Goal: Task Accomplishment & Management: Manage account settings

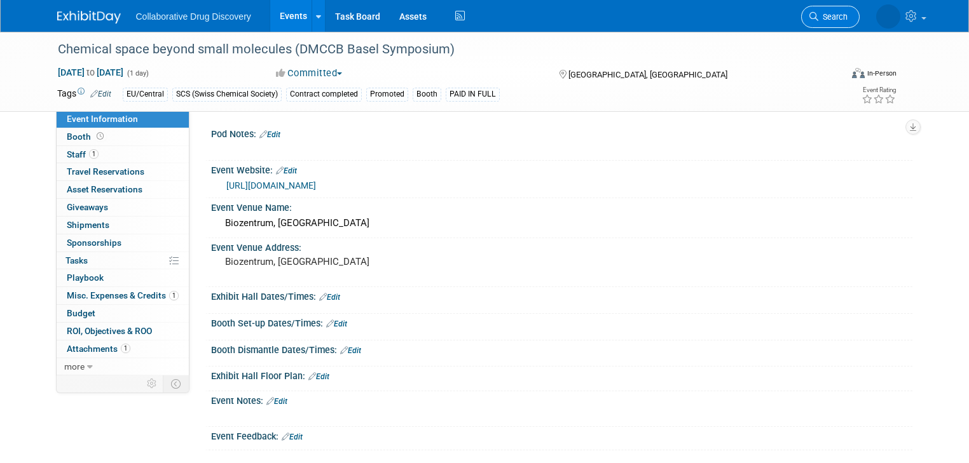
click at [846, 20] on span "Search" at bounding box center [832, 17] width 29 height 10
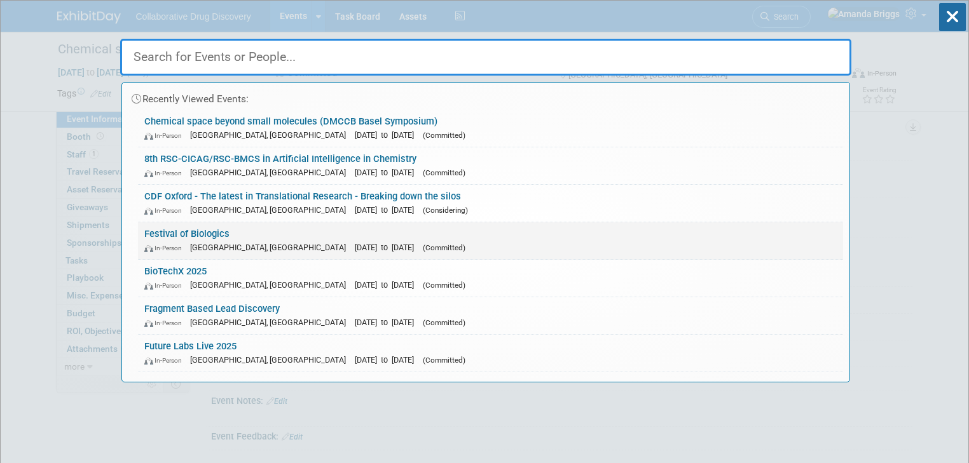
click at [165, 231] on link "Festival of Biologics In-Person Basel, Switzerland Sep 30, 2025 to Oct 2, 2025 …" at bounding box center [490, 240] width 705 height 37
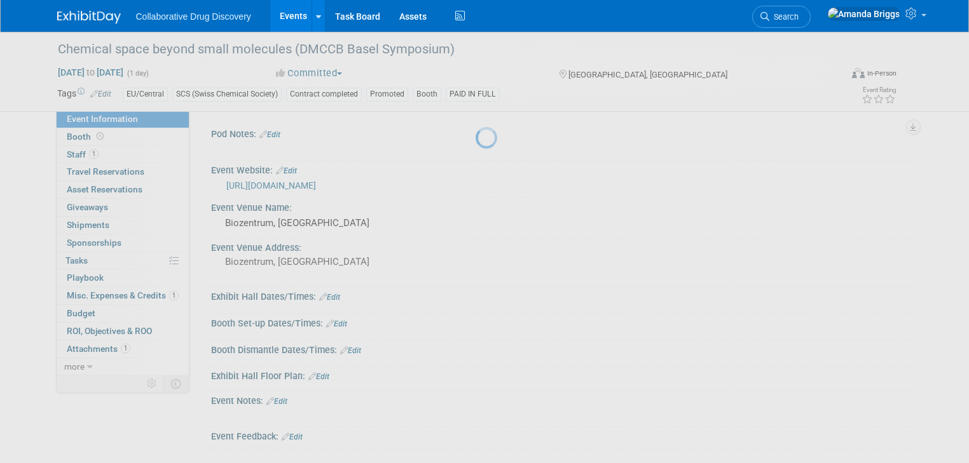
click at [475, 231] on div at bounding box center [484, 231] width 18 height 463
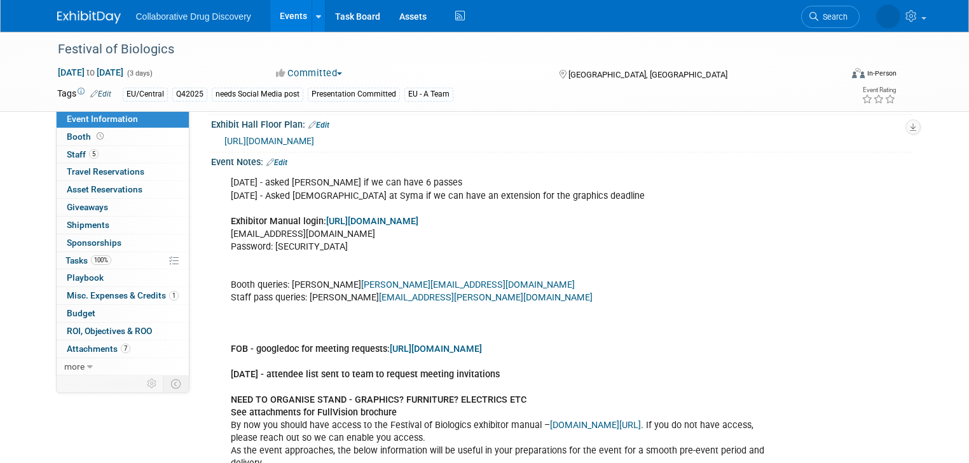
scroll to position [458, 0]
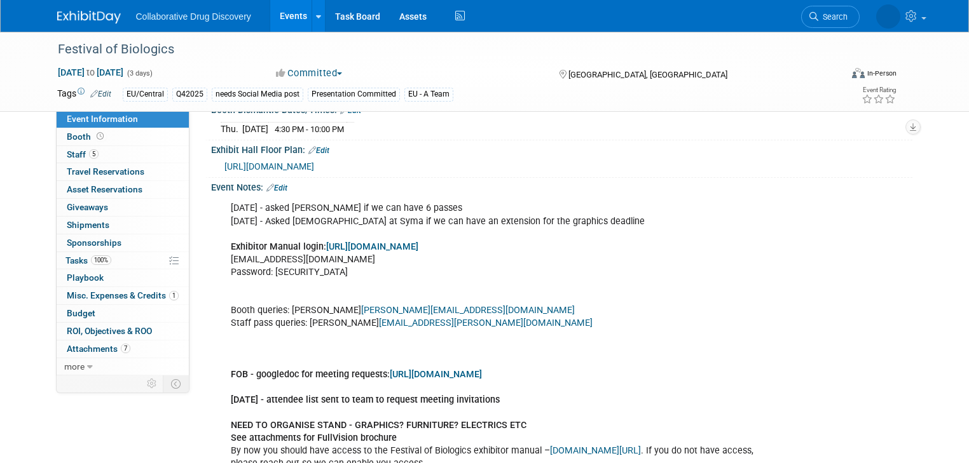
click at [274, 193] on link "Edit" at bounding box center [276, 188] width 21 height 9
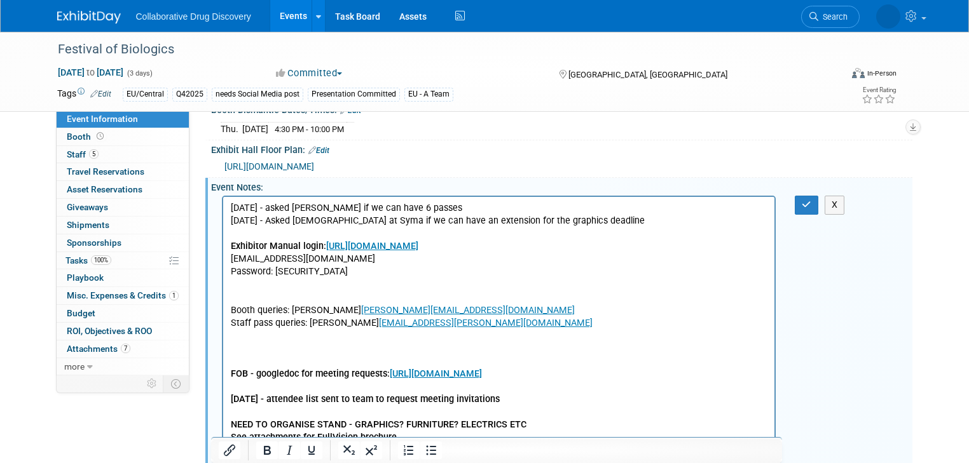
scroll to position [0, 0]
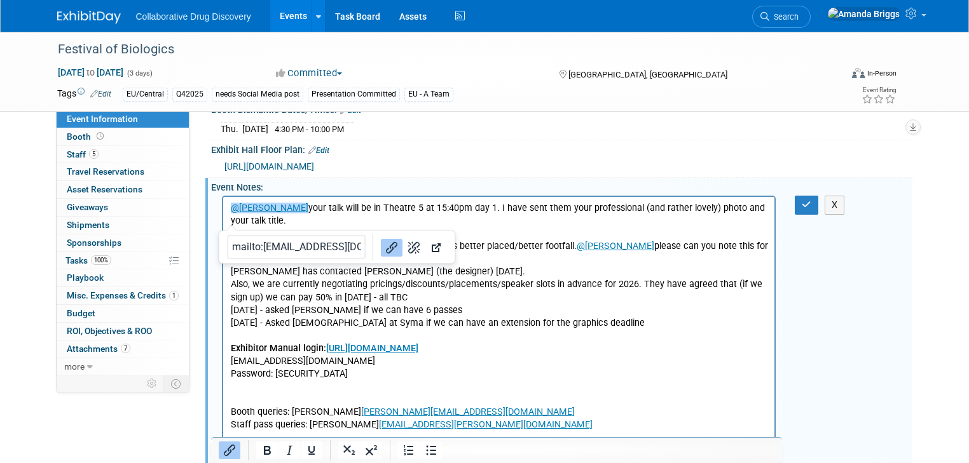
click at [400, 300] on p "﻿@[PERSON_NAME] your talk will be in Theatre 5 at 15:40pm day 1. I have sent th…" at bounding box center [498, 253] width 537 height 102
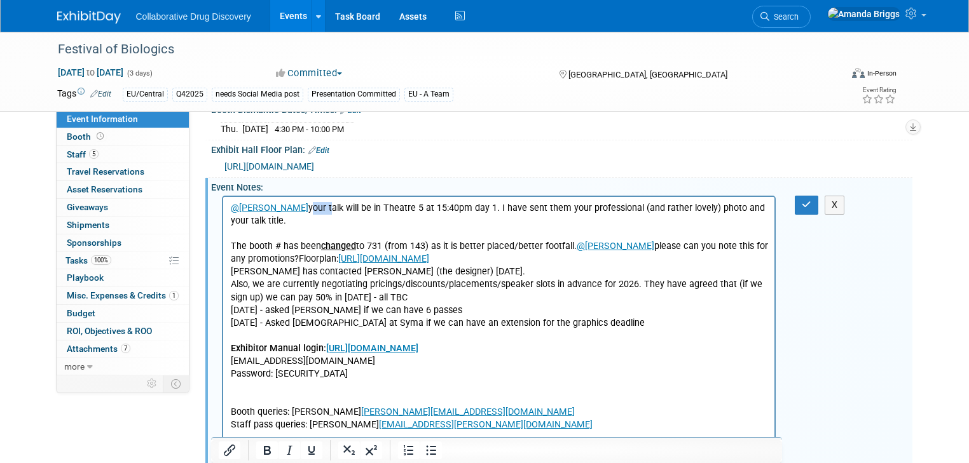
drag, startPoint x: 330, startPoint y: 208, endPoint x: 313, endPoint y: 211, distance: 17.3
click at [313, 211] on p "@[PERSON_NAME] your talk will be in Theatre 5 at 15:40pm day 1. I have sent the…" at bounding box center [498, 253] width 537 height 102
drag, startPoint x: 696, startPoint y: 208, endPoint x: 622, endPoint y: 208, distance: 74.4
click at [622, 208] on p "@[PERSON_NAME] talk will be in Theatre 5 at 15:40pm day 1. I have sent them you…" at bounding box center [498, 253] width 537 height 102
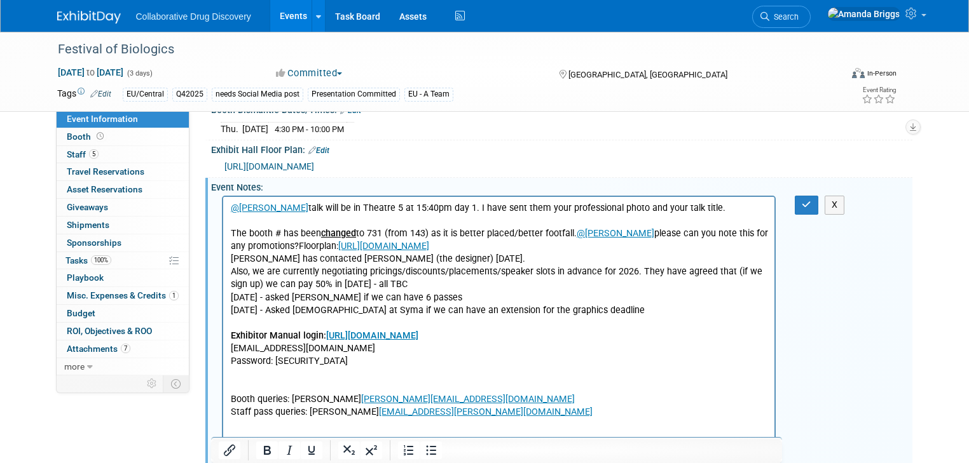
drag, startPoint x: 568, startPoint y: 208, endPoint x: 559, endPoint y: 208, distance: 9.5
click at [554, 208] on p "@[PERSON_NAME] talk will be in Theatre 5 at 15:40pm day 1. I have sent them you…" at bounding box center [498, 247] width 537 height 90
drag, startPoint x: 568, startPoint y: 208, endPoint x: 551, endPoint y: 211, distance: 16.7
click at [551, 211] on p "@[PERSON_NAME] talk will be in Theatre 5 at 15:40pm day 1. I have sent them you…" at bounding box center [498, 247] width 537 height 90
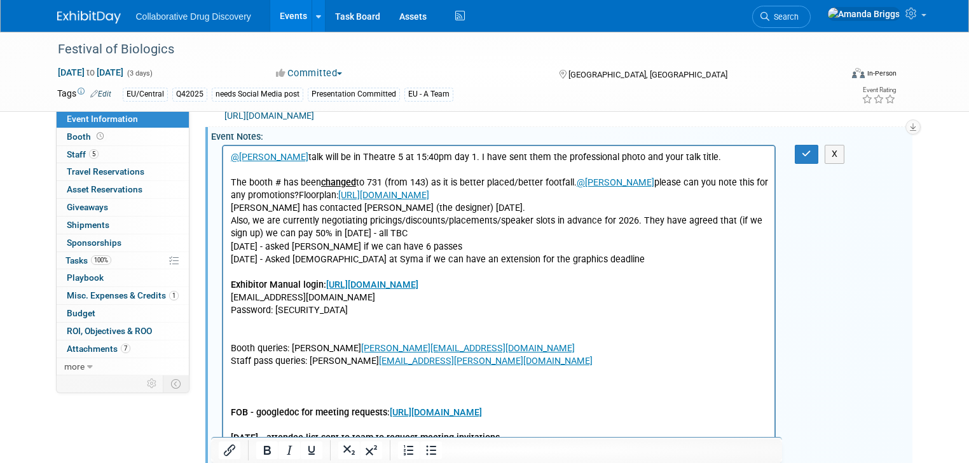
click at [576, 181] on link "@[PERSON_NAME]" at bounding box center [615, 182] width 78 height 11
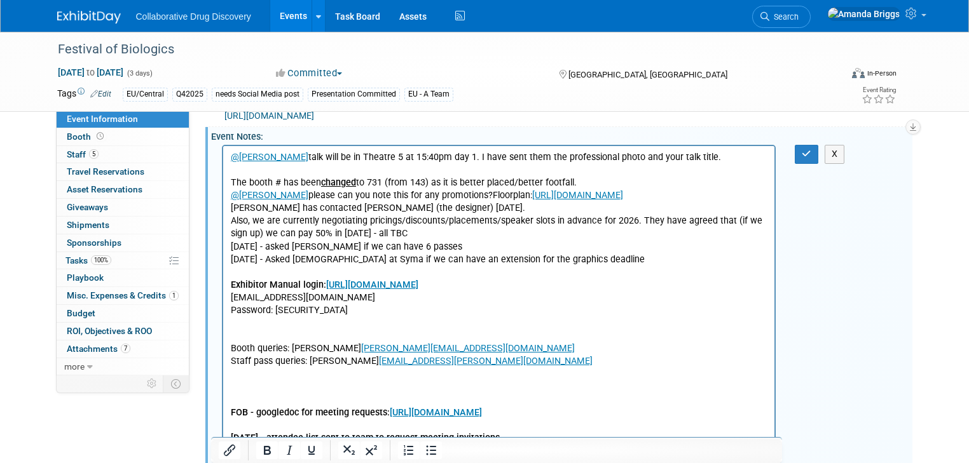
click at [474, 196] on p "@[PERSON_NAME] please can you note this for any promotions?Floorplan: [URL][DOM…" at bounding box center [498, 214] width 537 height 51
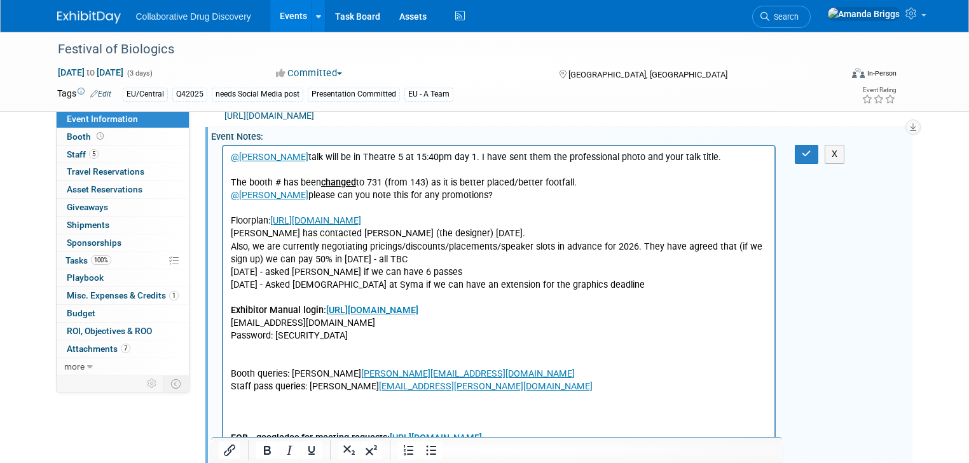
drag, startPoint x: 606, startPoint y: 236, endPoint x: 428, endPoint y: 375, distance: 225.6
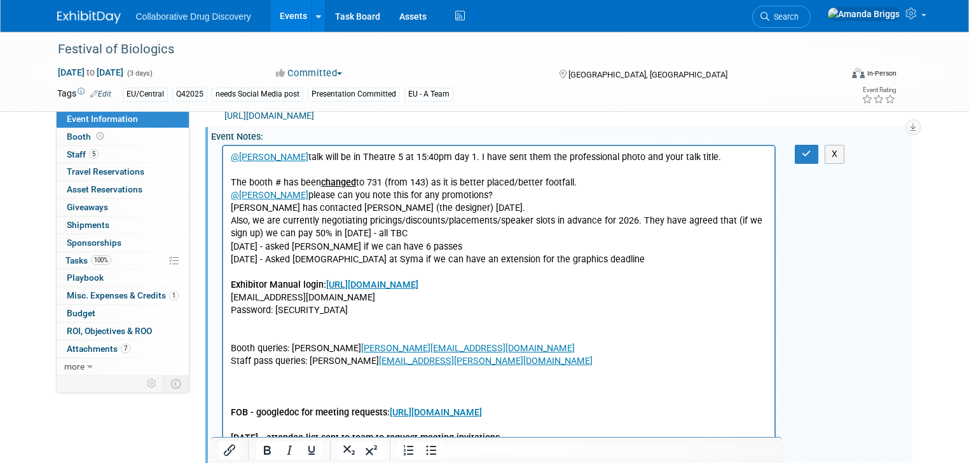
click at [437, 212] on p "[PERSON_NAME] has contacted [PERSON_NAME] (the designer) [DATE]. Also, we are c…" at bounding box center [498, 221] width 537 height 38
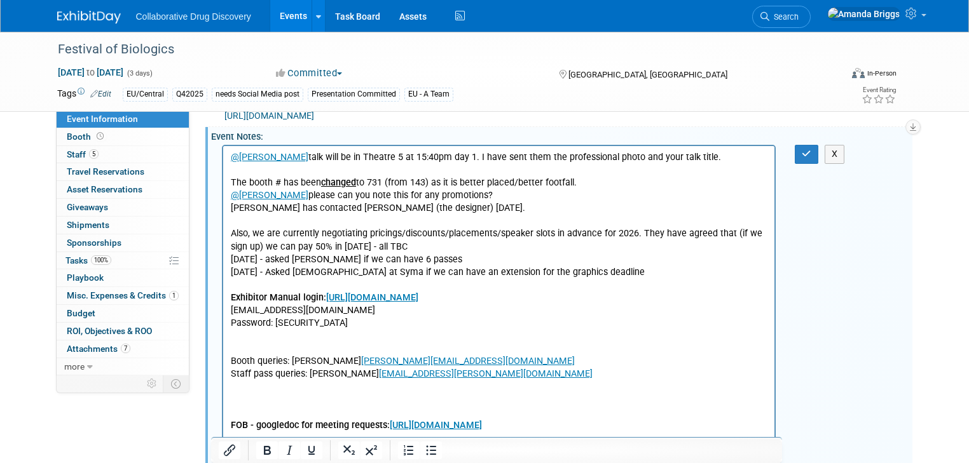
click at [230, 207] on p "[PERSON_NAME] has contacted [PERSON_NAME] (the designer) [DATE]." at bounding box center [498, 208] width 537 height 13
click at [346, 252] on p "Also, we are currently negotiating pricings/discounts/placements/speaker slots …" at bounding box center [498, 234] width 537 height 38
drag, startPoint x: 319, startPoint y: 182, endPoint x: 229, endPoint y: 182, distance: 89.6
click at [230, 182] on p "@[PERSON_NAME] talk will be in Theatre 5 at 15:40pm day 1. I have sent them the…" at bounding box center [498, 170] width 537 height 38
click at [266, 453] on icon "Bold" at bounding box center [266, 450] width 15 height 15
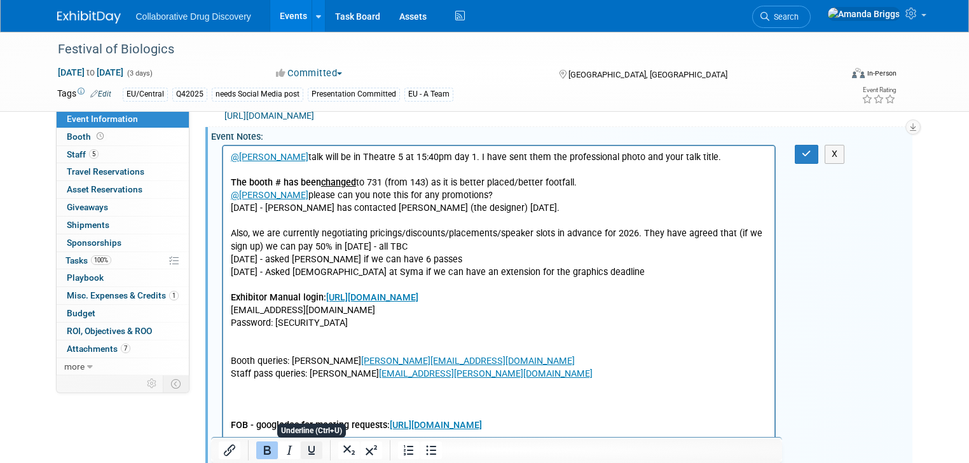
click at [305, 447] on icon "Underline" at bounding box center [311, 450] width 15 height 15
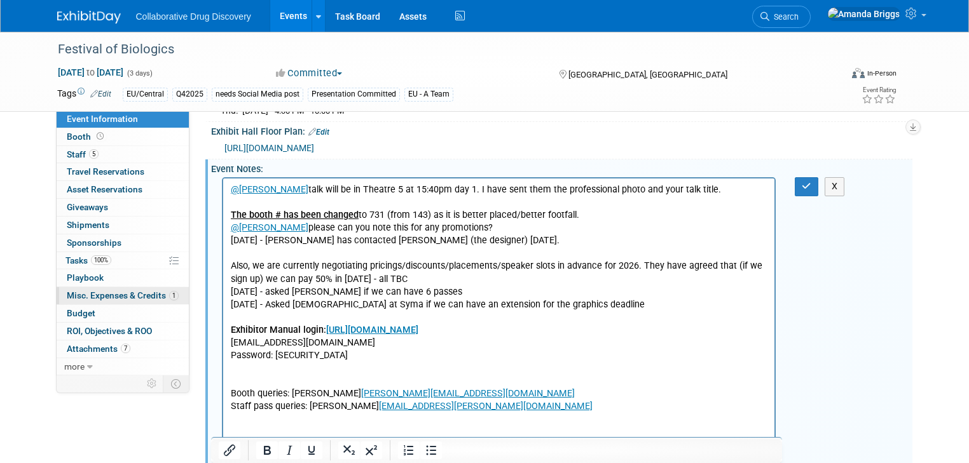
scroll to position [407, 0]
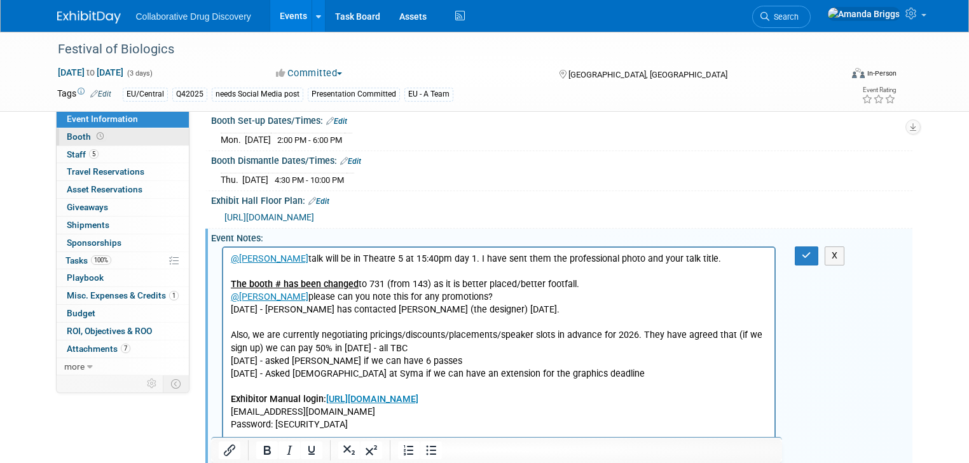
click at [68, 138] on span "Booth" at bounding box center [86, 137] width 39 height 10
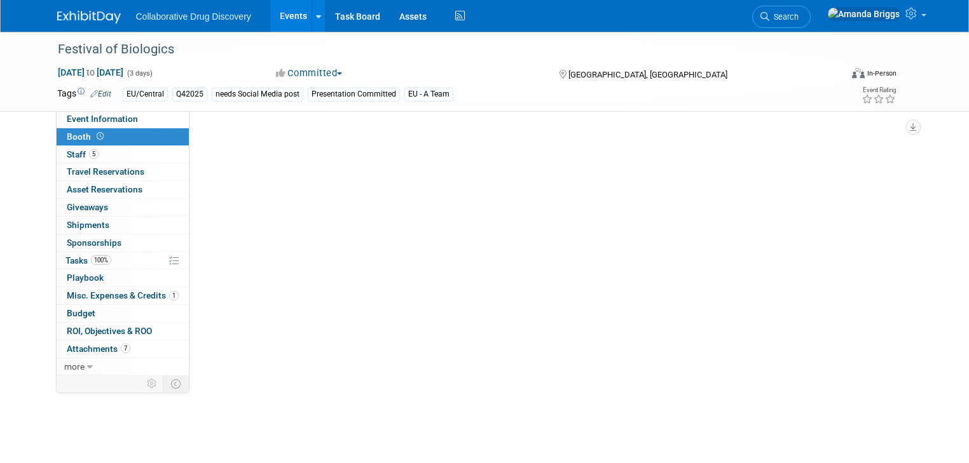
scroll to position [0, 0]
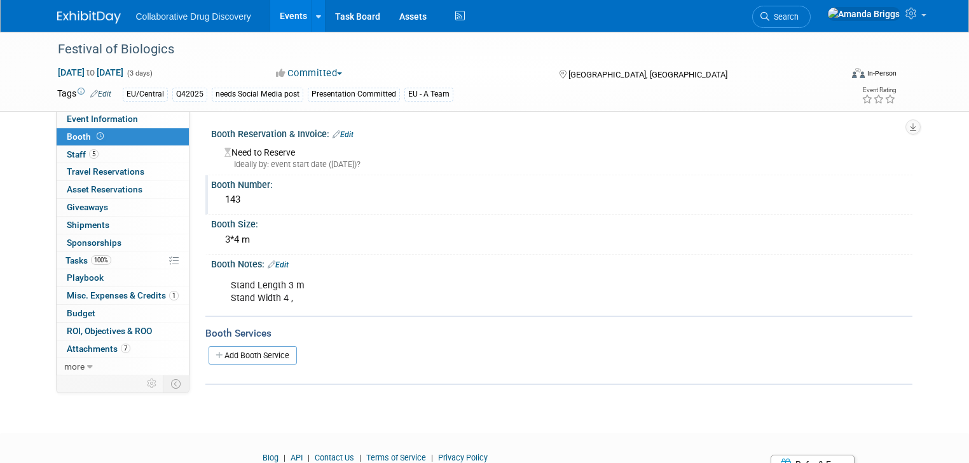
drag, startPoint x: 235, startPoint y: 202, endPoint x: 208, endPoint y: 200, distance: 26.2
click at [221, 200] on div "143" at bounding box center [562, 200] width 682 height 20
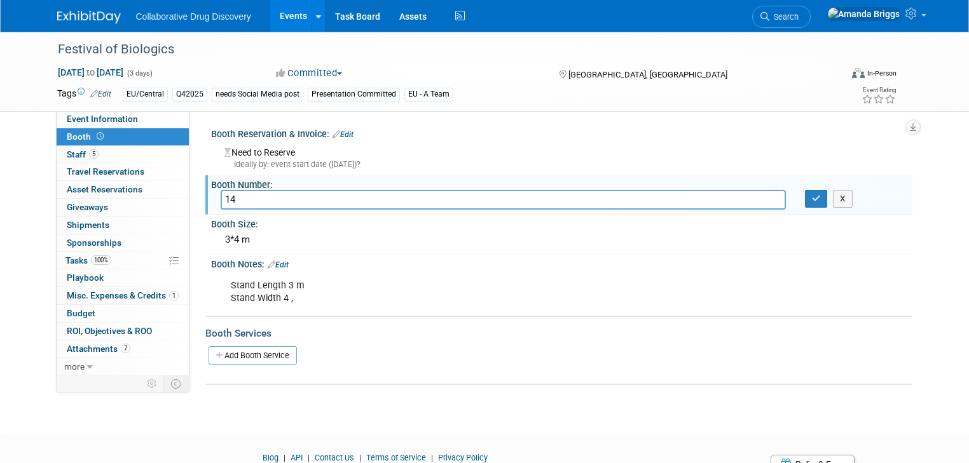
type input "1"
type input "731 (changed from 143)"
click at [816, 197] on button "button" at bounding box center [816, 199] width 23 height 18
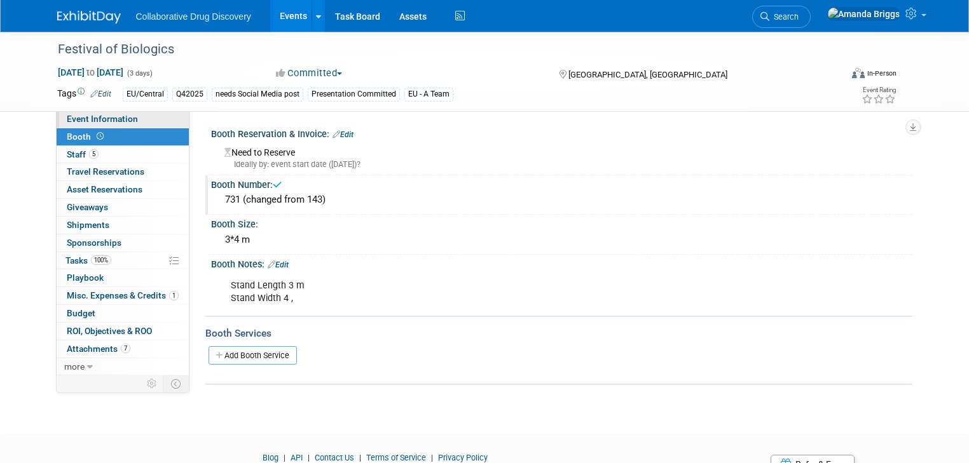
click at [113, 119] on span "Event Information" at bounding box center [102, 119] width 71 height 10
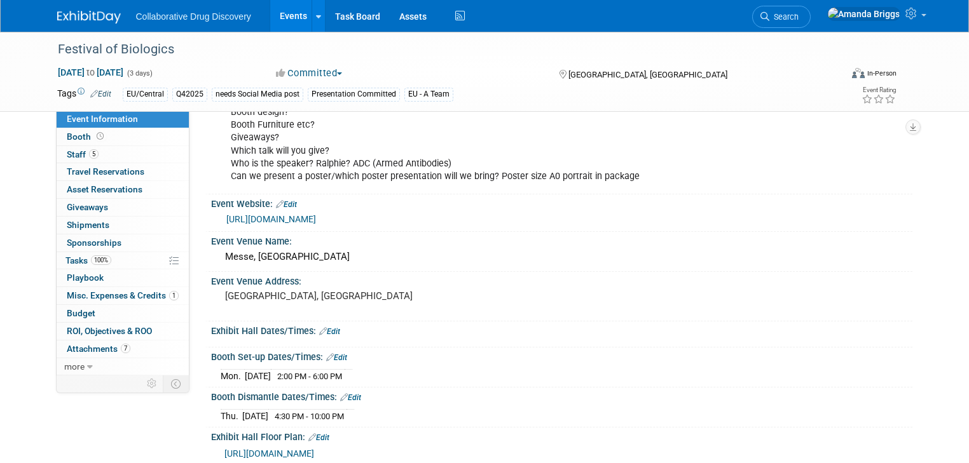
scroll to position [102, 0]
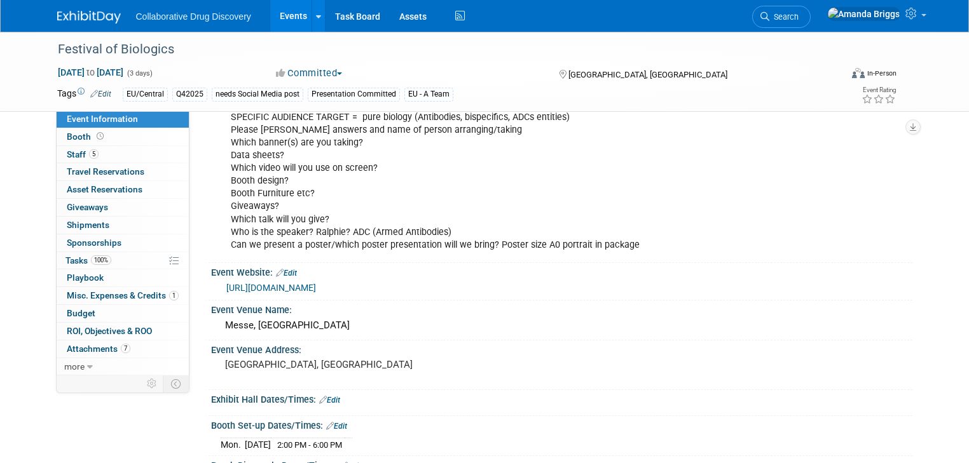
click at [457, 229] on div "Conference items to be planned by lead: Lead = [PERSON_NAME] # 143 4 x 3m - she…" at bounding box center [499, 149] width 554 height 217
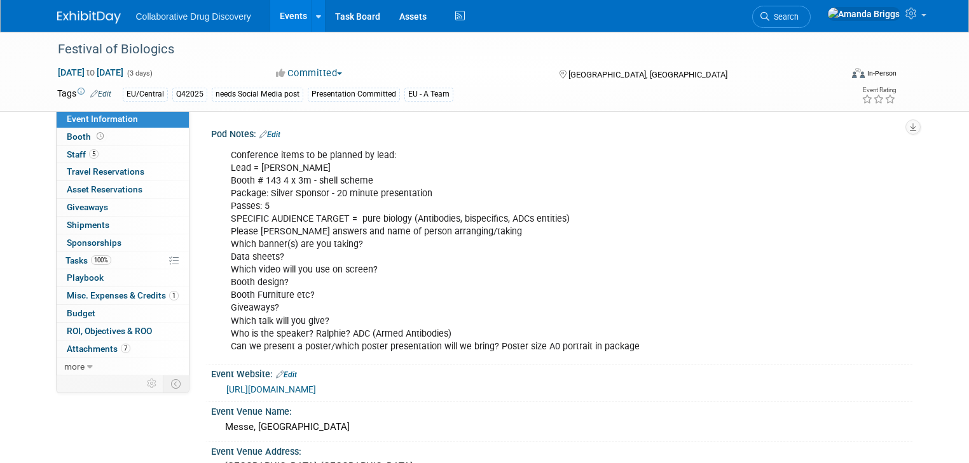
scroll to position [0, 0]
click at [267, 137] on link "Edit" at bounding box center [269, 134] width 21 height 9
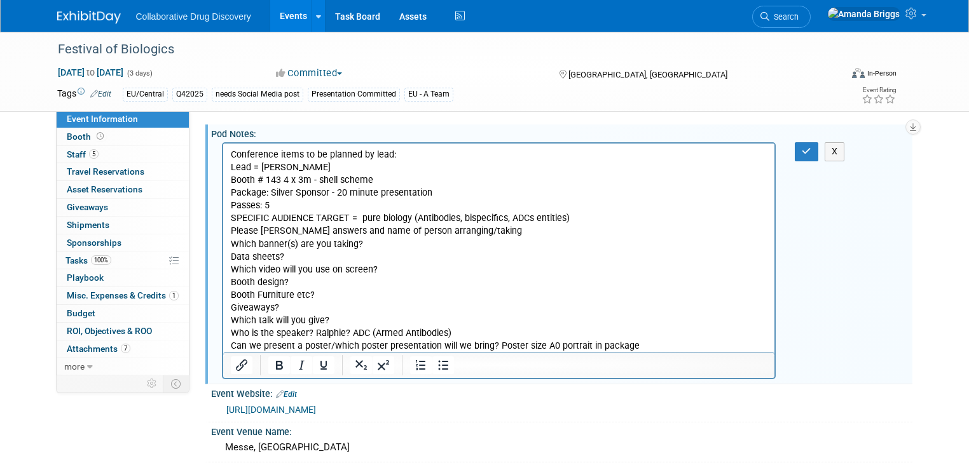
drag, startPoint x: 464, startPoint y: 329, endPoint x: 345, endPoint y: 331, distance: 119.5
click at [345, 331] on p "Conference items to be planned by lead: Lead = [PERSON_NAME] # 143 4 x 3m - she…" at bounding box center [498, 251] width 537 height 204
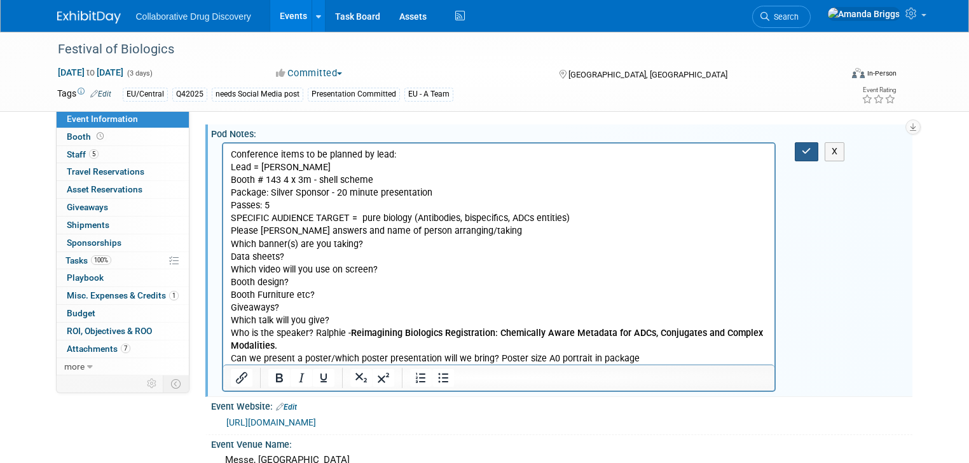
click at [811, 150] on icon "button" at bounding box center [807, 151] width 10 height 9
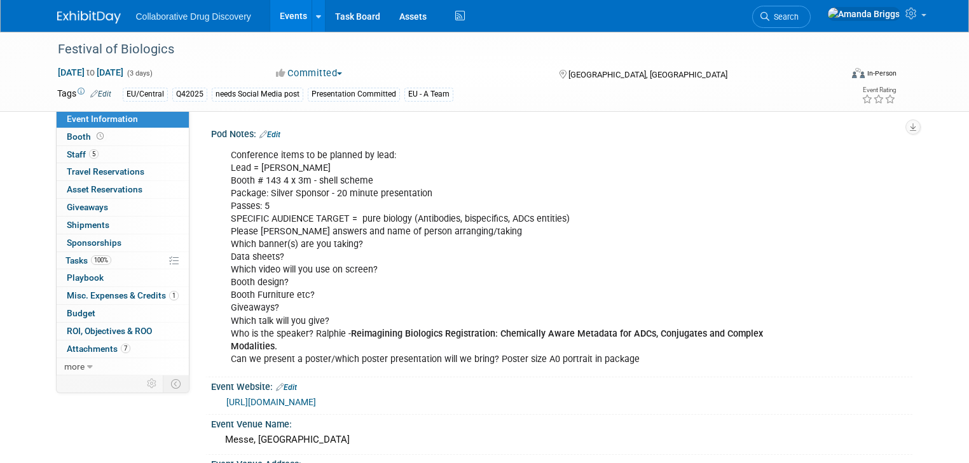
click at [267, 135] on link "Edit" at bounding box center [269, 134] width 21 height 9
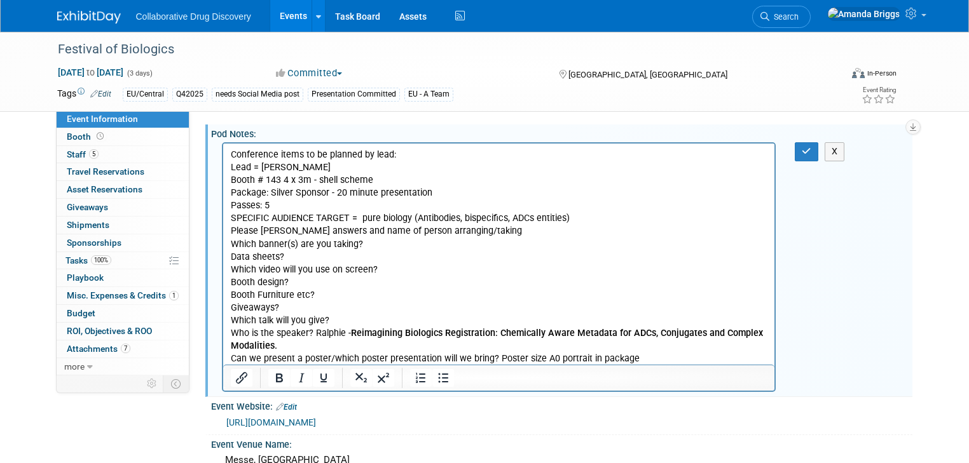
click at [336, 320] on p "Conference items to be planned by lead: Lead = [PERSON_NAME] # 143 4 x 3m - she…" at bounding box center [498, 257] width 537 height 217
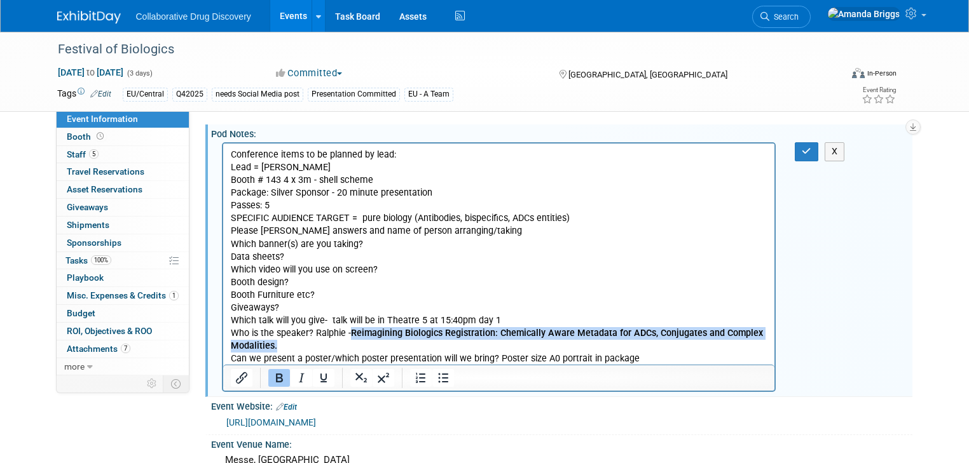
drag, startPoint x: 350, startPoint y: 332, endPoint x: 752, endPoint y: 341, distance: 401.8
click at [752, 341] on p "Conference items to be planned by lead: Lead = [PERSON_NAME] # 143 4 x 3m - she…" at bounding box center [498, 257] width 537 height 217
copy b "Reimagining Biologics Registration: Chemically Aware Metadata for ADCs, Conjuga…"
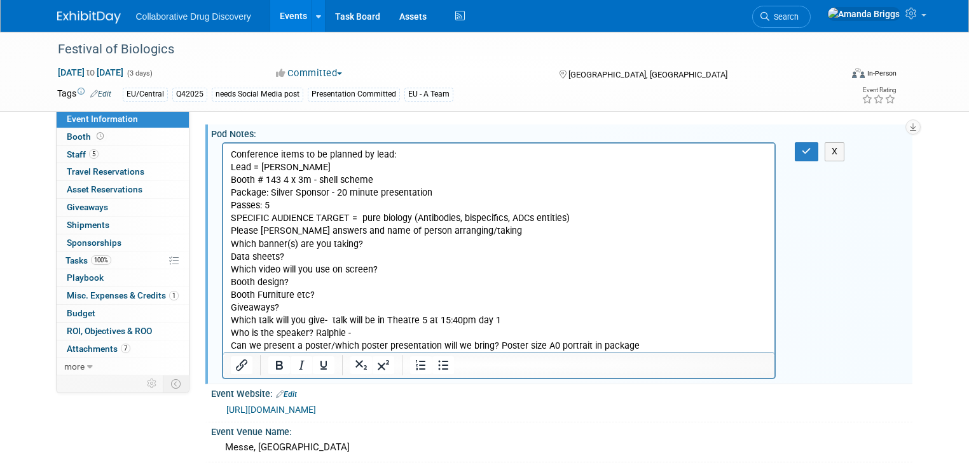
click at [504, 318] on p "Conference items to be planned by lead: Lead = [PERSON_NAME] # 143 4 x 3m - she…" at bounding box center [498, 251] width 537 height 204
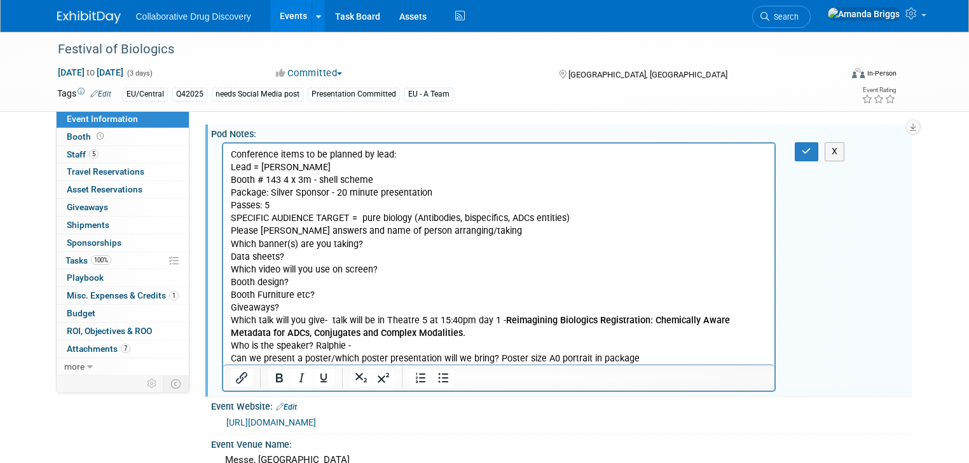
click at [502, 318] on p "Conference items to be planned by lead: Lead = [PERSON_NAME] # 143 4 x 3m - she…" at bounding box center [498, 257] width 537 height 217
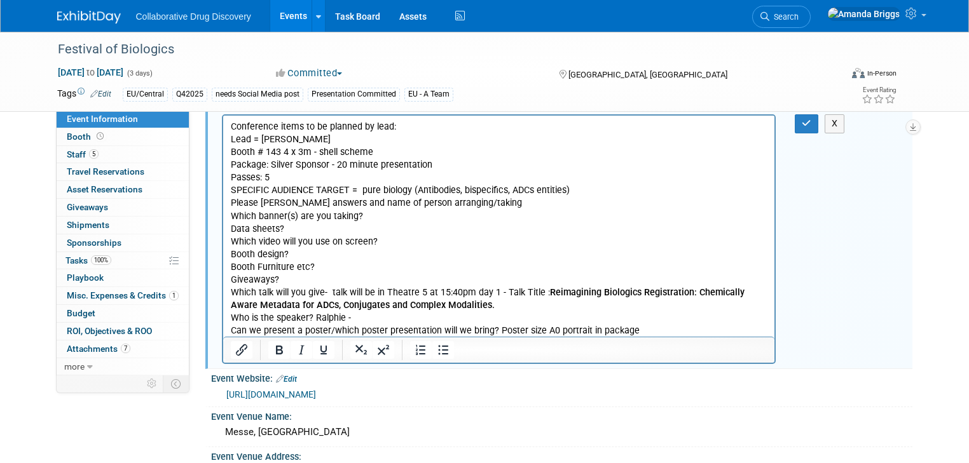
scroll to position [51, 0]
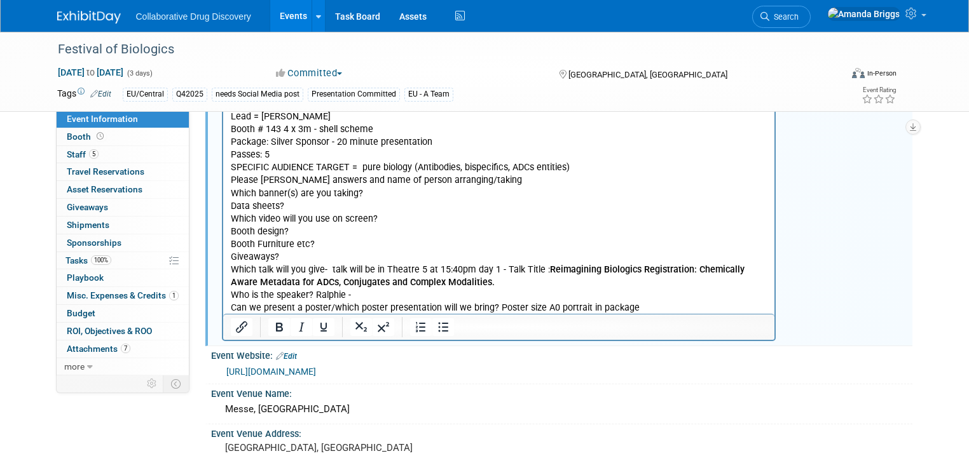
click at [310, 296] on p "Conference items to be planned by lead: Lead = [PERSON_NAME] # 143 4 x 3m - she…" at bounding box center [498, 206] width 537 height 217
click at [362, 296] on p "Conference items to be planned by lead: Lead = [PERSON_NAME] # 143 4 x 3m - she…" at bounding box center [498, 206] width 537 height 217
click at [288, 229] on p "Conference items to be planned by lead: Lead = [PERSON_NAME] # 143 4 x 3m - she…" at bounding box center [498, 206] width 537 height 217
click at [409, 264] on p "Conference items to be planned by lead: Lead = [PERSON_NAME] # 143 4 x 3m - she…" at bounding box center [498, 206] width 537 height 217
click at [571, 167] on p "Conference items to be planned by lead: Lead = [PERSON_NAME] # 143 4 x 3m - she…" at bounding box center [498, 206] width 537 height 217
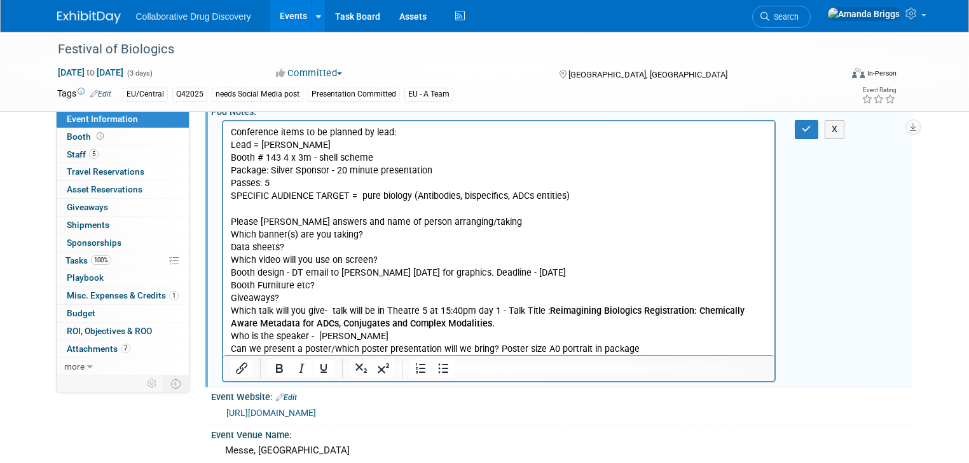
scroll to position [0, 0]
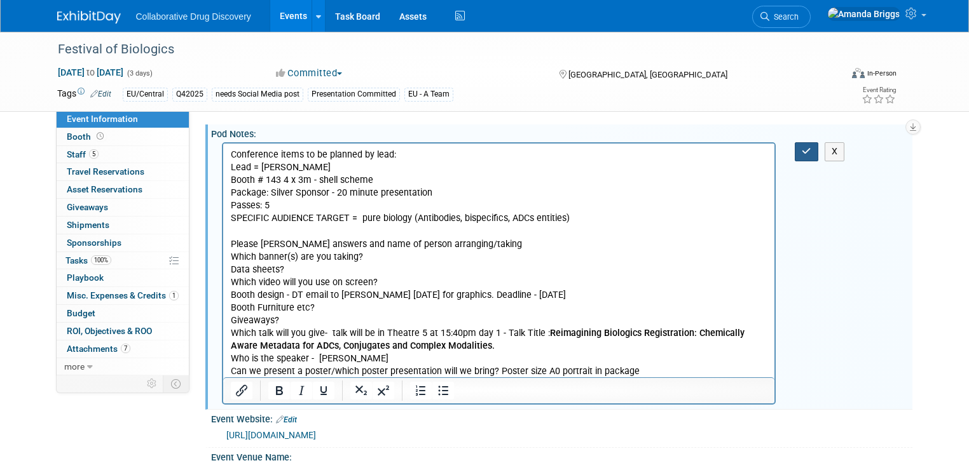
click at [811, 153] on icon "button" at bounding box center [807, 151] width 10 height 9
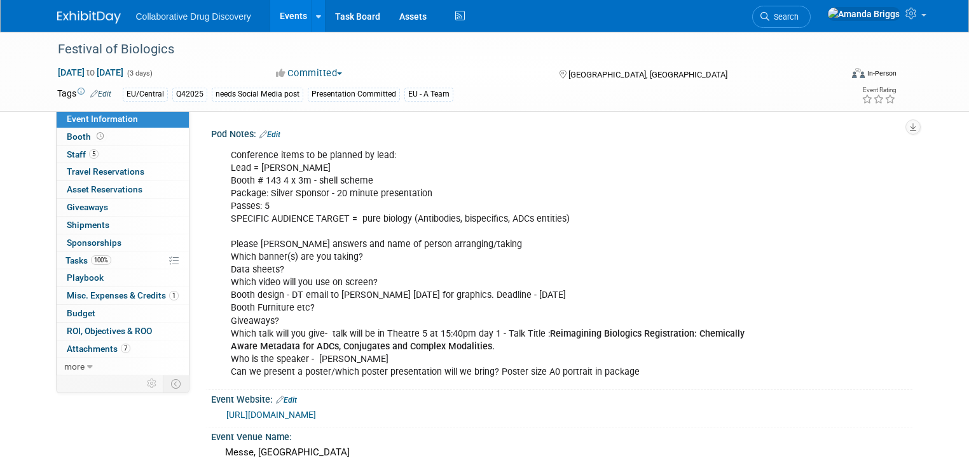
click at [268, 135] on link "Edit" at bounding box center [269, 134] width 21 height 9
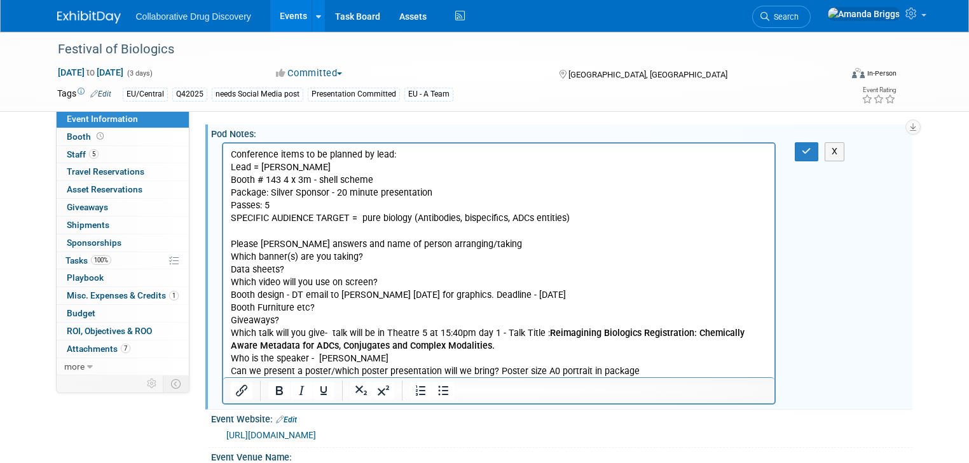
click at [278, 179] on p "Conference items to be planned by lead: Lead = [PERSON_NAME] # 143 4 x 3m - she…" at bounding box center [498, 263] width 537 height 229
click at [438, 192] on p "Conference items to be planned by lead: Lead = [PERSON_NAME] # 731 4 x 3m - she…" at bounding box center [498, 263] width 537 height 229
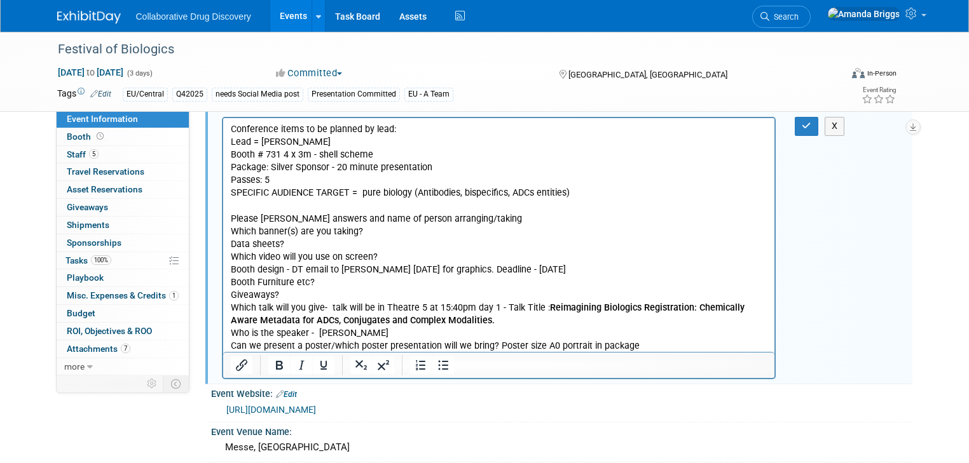
scroll to position [51, 0]
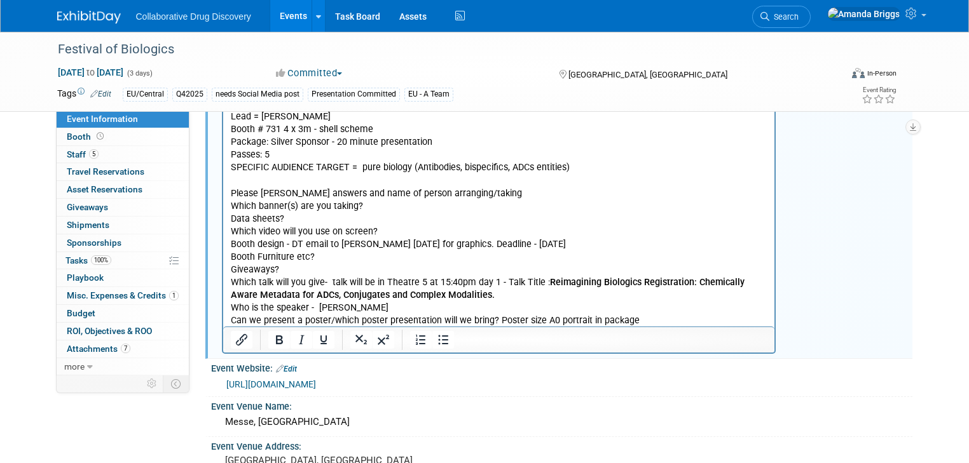
click at [273, 158] on p "Conference items to be planned by lead: Lead = [PERSON_NAME] # 731 4 x 3m - she…" at bounding box center [498, 212] width 537 height 229
click at [515, 212] on p "Conference items to be planned by lead: Lead = [PERSON_NAME] # 731 4 x 3m - she…" at bounding box center [498, 212] width 537 height 229
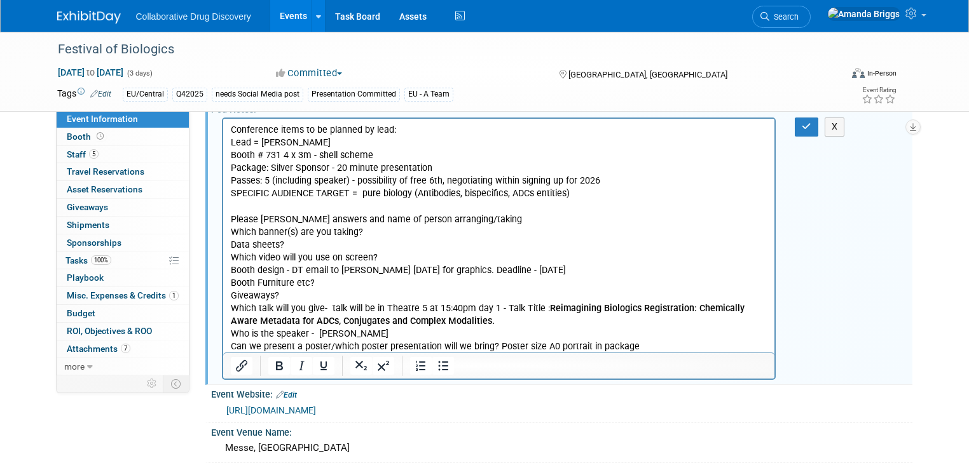
scroll to position [0, 0]
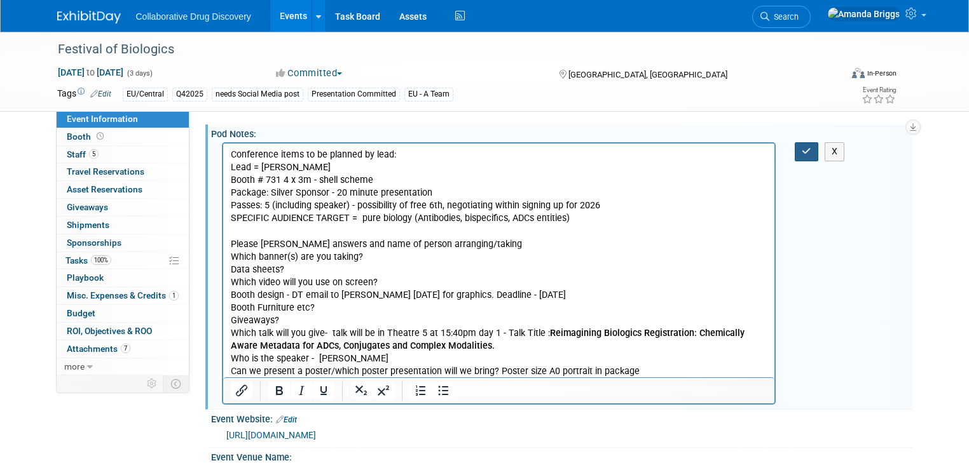
click at [806, 153] on button "button" at bounding box center [807, 151] width 24 height 18
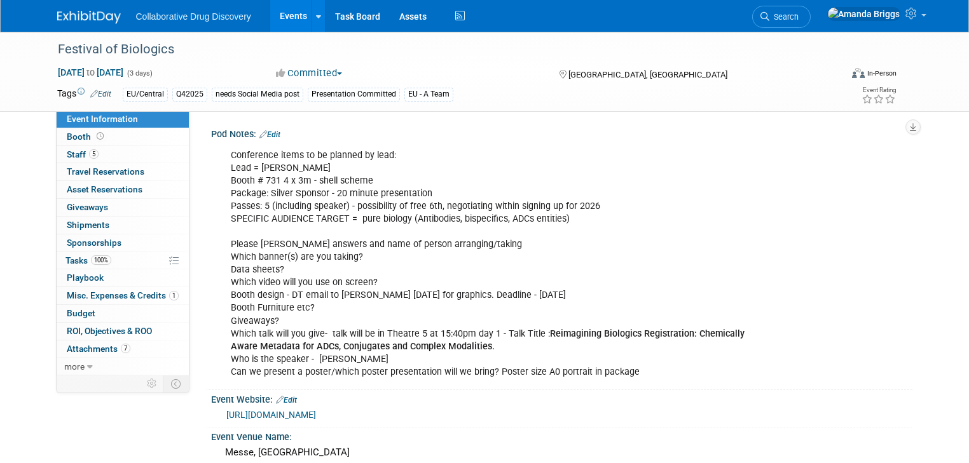
click at [269, 134] on link "Edit" at bounding box center [269, 134] width 21 height 9
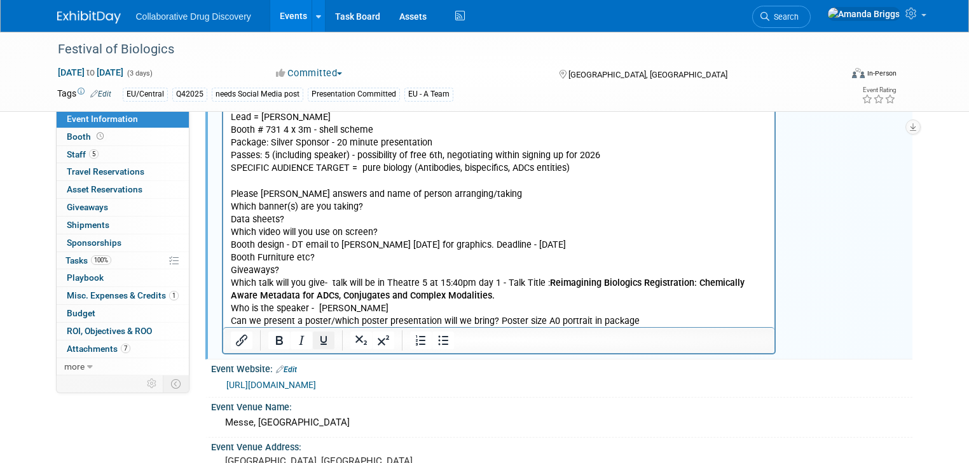
scroll to position [51, 0]
click at [638, 320] on p "Conference items to be planned by lead: Lead = [PERSON_NAME] # 731 4 x 3m - she…" at bounding box center [498, 212] width 537 height 229
click at [709, 322] on p "Conference items to be planned by lead: Lead = [PERSON_NAME] # 731 4 x 3m - she…" at bounding box center [498, 212] width 537 height 229
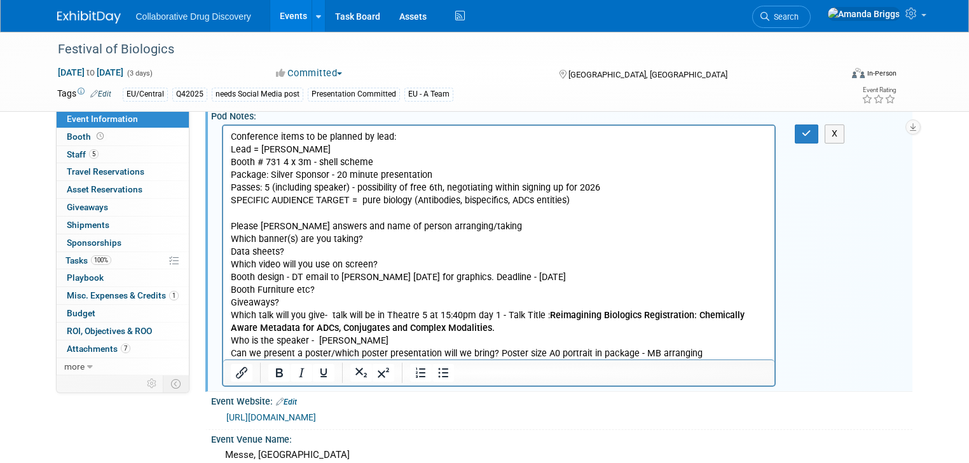
scroll to position [0, 0]
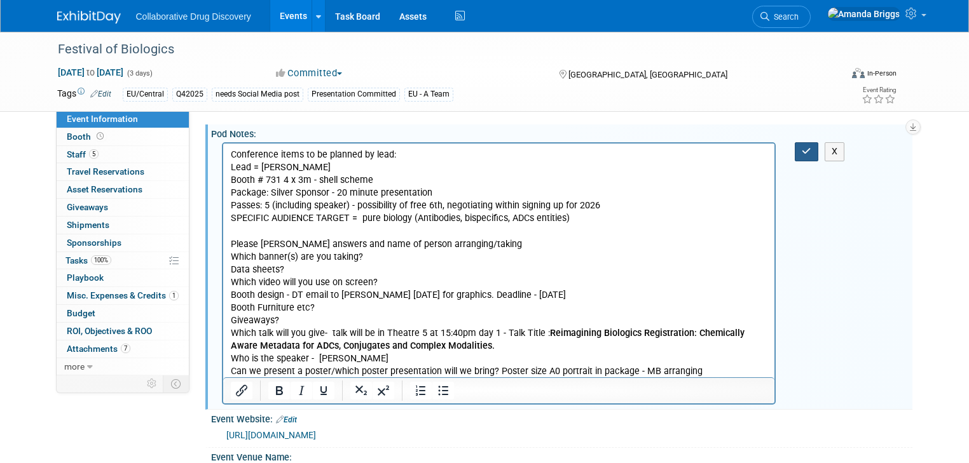
click at [810, 152] on icon "button" at bounding box center [807, 151] width 10 height 9
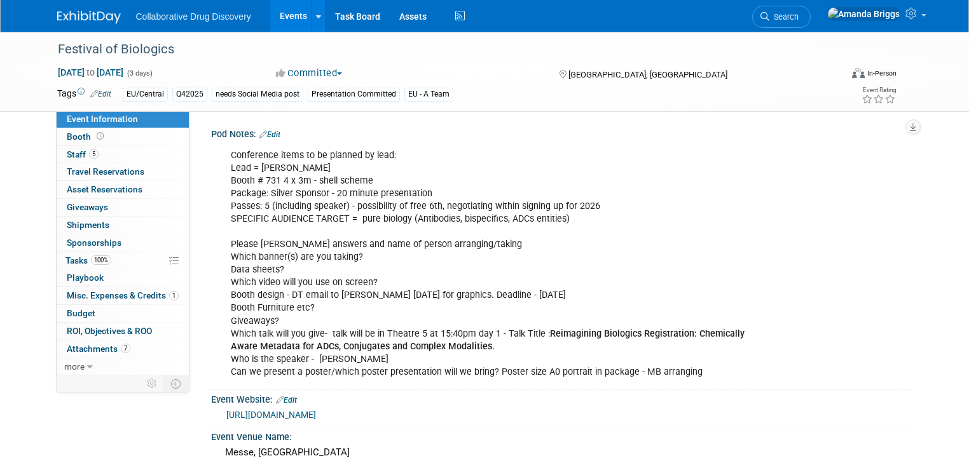
click at [264, 134] on link "Edit" at bounding box center [269, 134] width 21 height 9
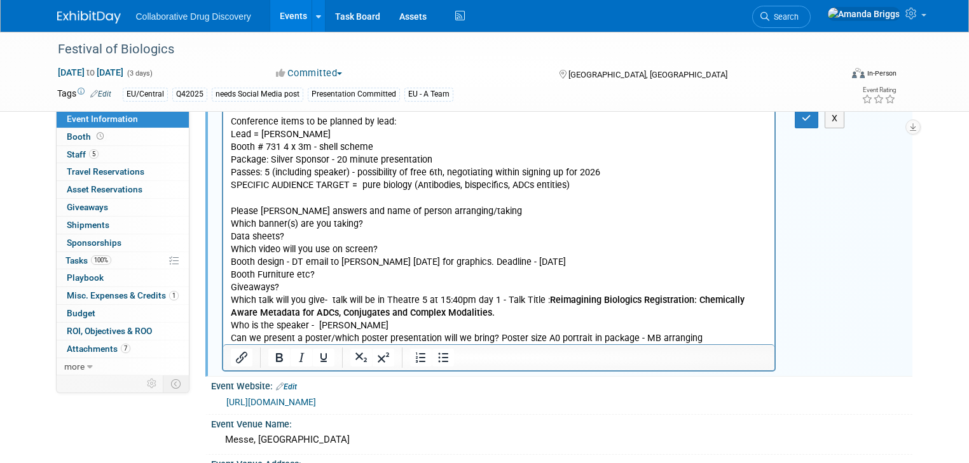
scroll to position [51, 0]
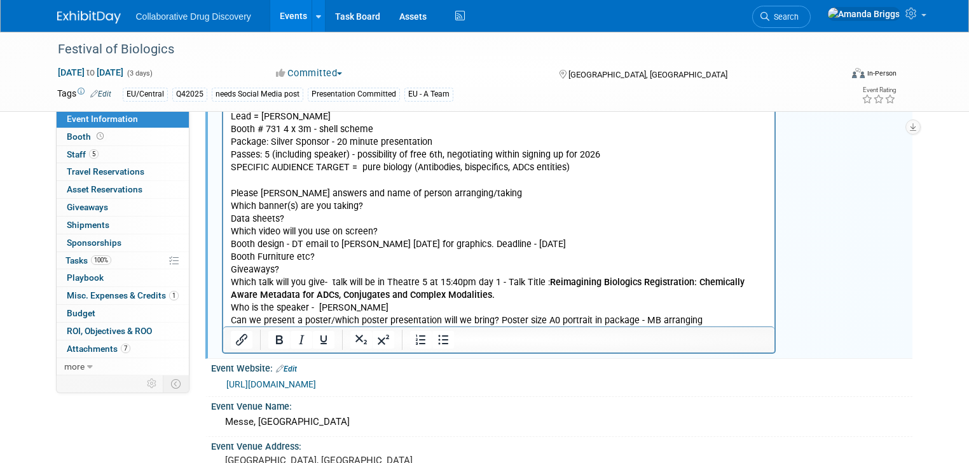
click at [699, 318] on p "Conference items to be planned by lead: Lead = [PERSON_NAME] # 731 4 x 3m - she…" at bounding box center [498, 212] width 537 height 229
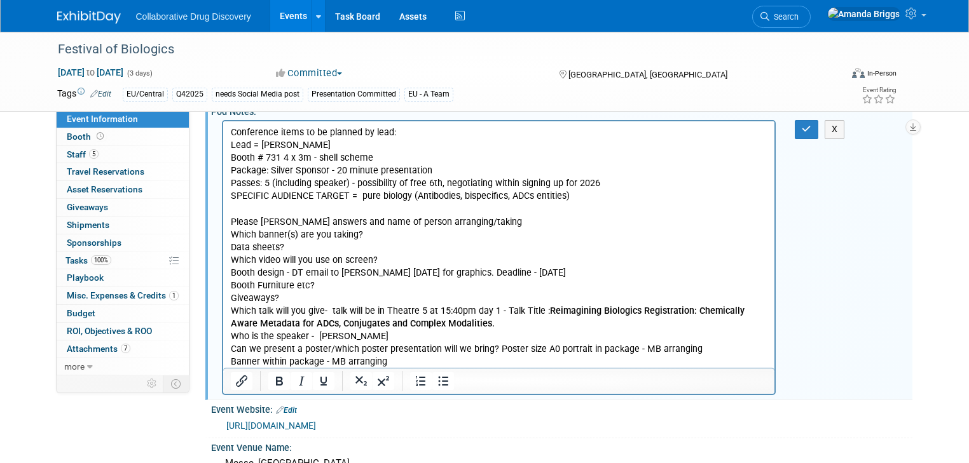
scroll to position [0, 0]
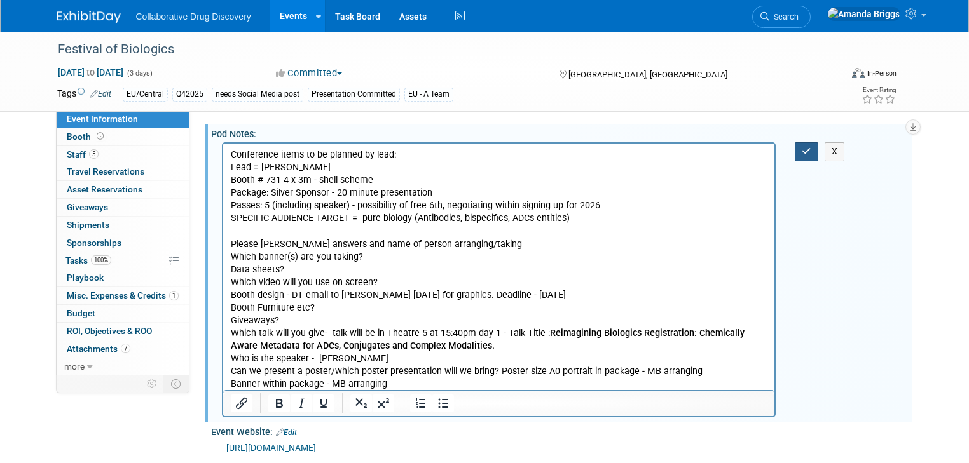
click at [810, 155] on icon "button" at bounding box center [807, 151] width 10 height 9
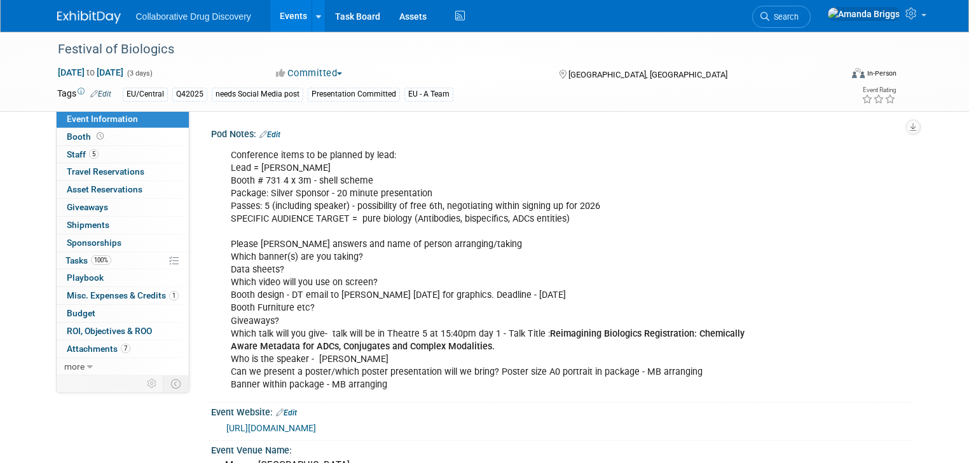
click at [268, 132] on link "Edit" at bounding box center [269, 134] width 21 height 9
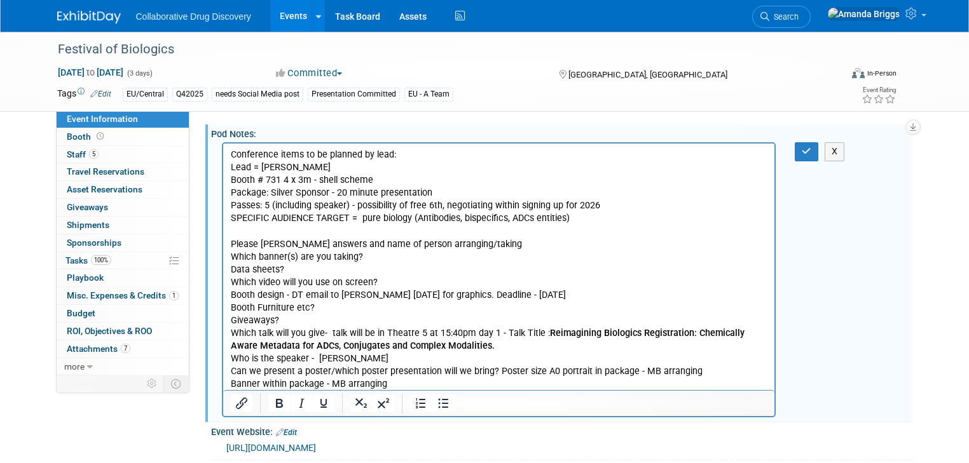
click at [472, 345] on p "Conference items to be planned by lead: Lead = [PERSON_NAME] # 731 4 x 3m - she…" at bounding box center [498, 270] width 537 height 242
click at [811, 154] on icon "button" at bounding box center [807, 151] width 10 height 9
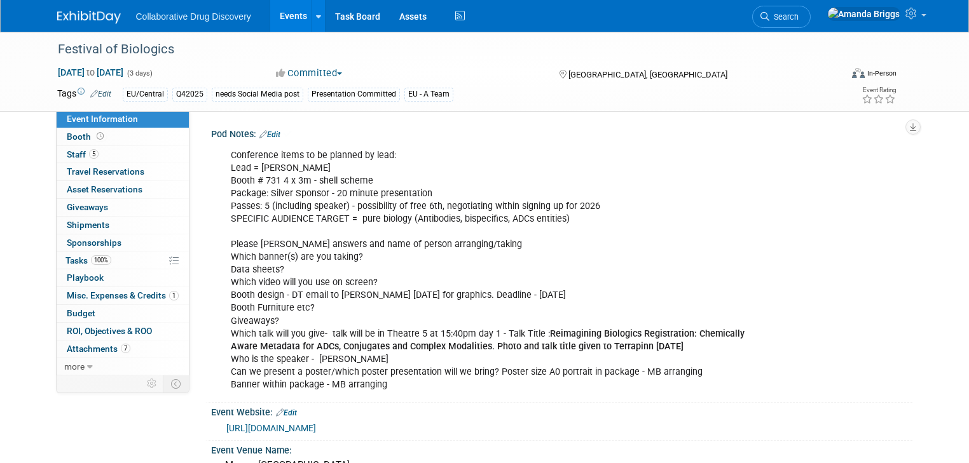
click at [94, 93] on link "Edit" at bounding box center [100, 94] width 21 height 9
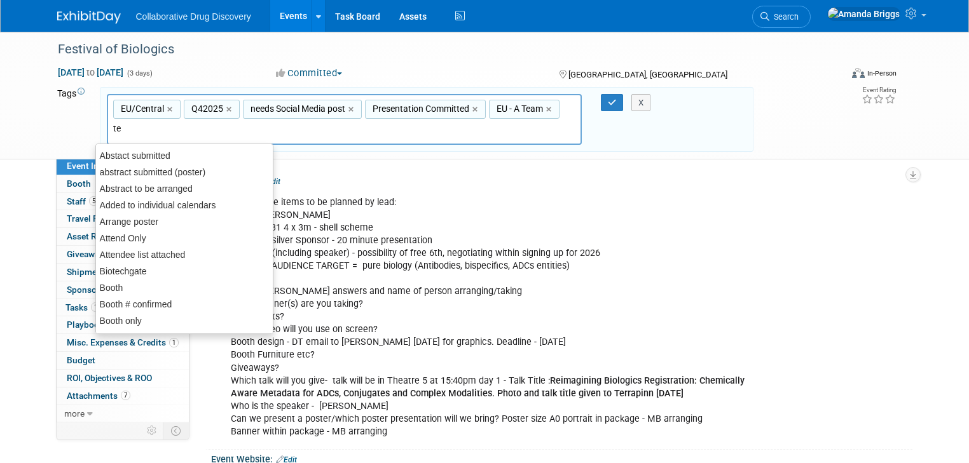
type input "ter"
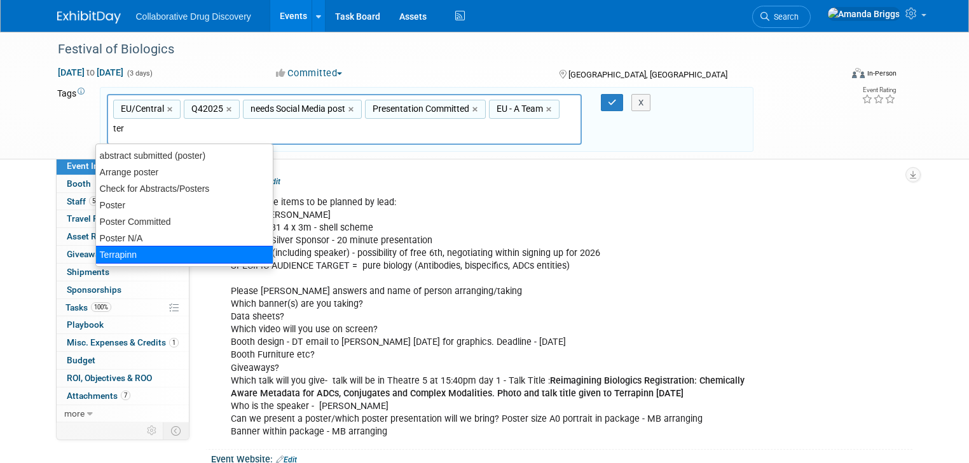
click at [122, 256] on div "Terrapinn" at bounding box center [184, 255] width 178 height 18
type input "EU/Central, Q42025, needs Social Media post, Presentation Committed, EU - A Tea…"
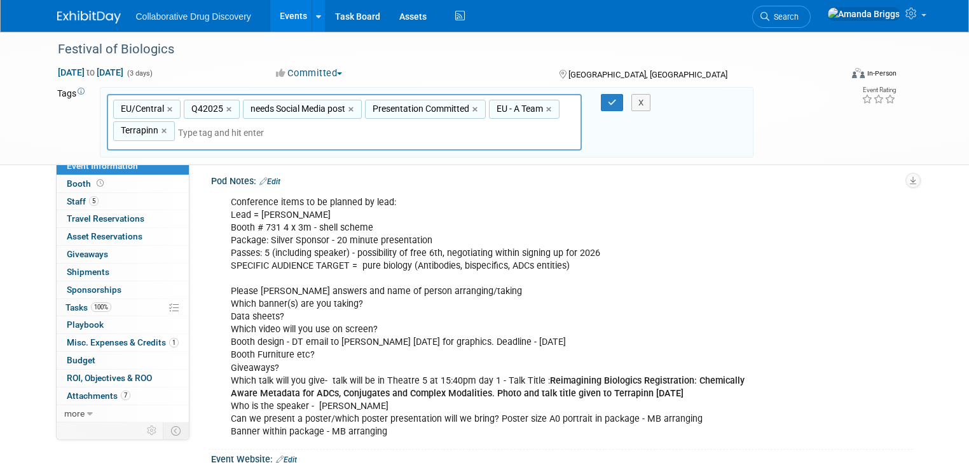
click at [622, 101] on div "X" at bounding box center [645, 103] width 55 height 18
click at [613, 101] on icon "button" at bounding box center [612, 103] width 9 height 8
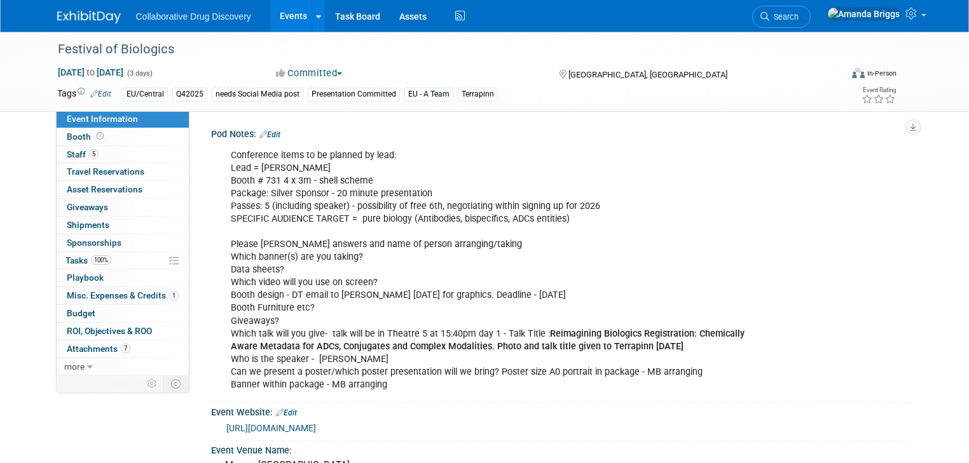
click at [270, 135] on link "Edit" at bounding box center [269, 134] width 21 height 9
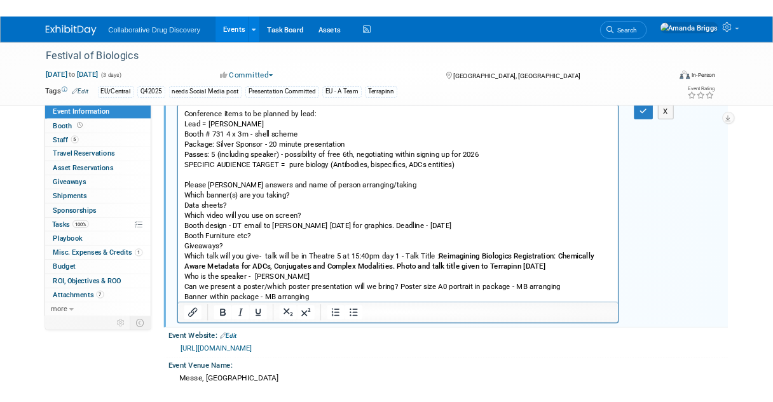
scroll to position [51, 0]
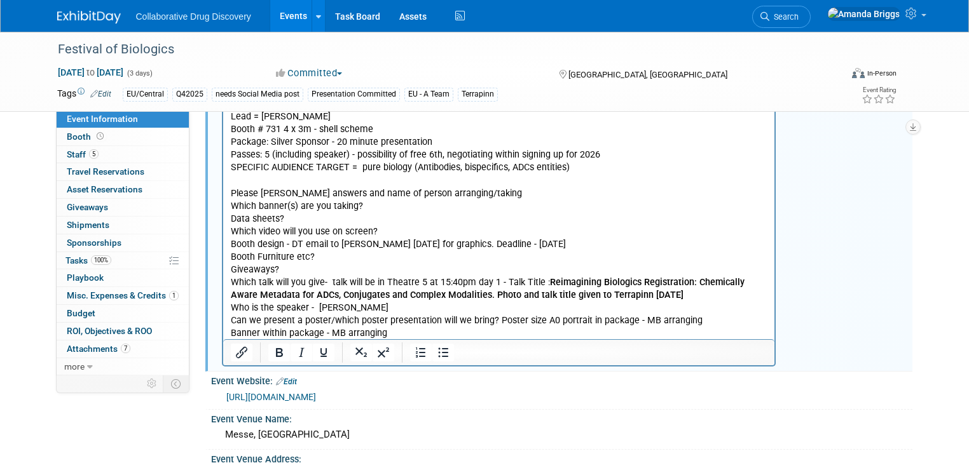
click at [720, 323] on p "Conference items to be planned by lead: Lead = [PERSON_NAME] # 731 4 x 3m - she…" at bounding box center [498, 219] width 537 height 242
drag, startPoint x: 720, startPoint y: 323, endPoint x: 643, endPoint y: 326, distance: 77.0
click at [643, 326] on p "Conference items to be planned by lead: Lead = [PERSON_NAME] # 731 4 x 3m - she…" at bounding box center [498, 219] width 537 height 242
click at [662, 318] on p "Conference items to be planned by lead: Lead = [PERSON_NAME] # 731 4 x 3m - she…" at bounding box center [498, 226] width 537 height 256
click at [573, 333] on p "Conference items to be planned by lead: Lead = [PERSON_NAME] # 731 4 x 3m - she…" at bounding box center [498, 226] width 537 height 256
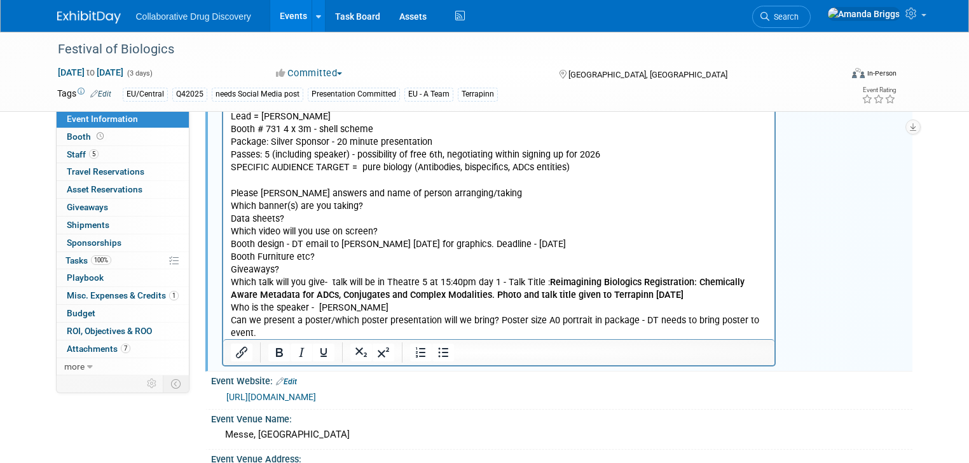
drag, startPoint x: 402, startPoint y: 335, endPoint x: 390, endPoint y: 332, distance: 13.0
click at [390, 332] on p "Conference items to be planned by lead: Lead = [PERSON_NAME] # 731 4 x 3m - she…" at bounding box center [498, 226] width 537 height 256
drag, startPoint x: 343, startPoint y: 334, endPoint x: 329, endPoint y: 334, distance: 14.0
click at [329, 334] on p "Conference items to be planned by lead: Lead = [PERSON_NAME] # 731 4 x 3m - she…" at bounding box center [498, 226] width 537 height 256
click at [397, 335] on p "Conference items to be planned by lead: Lead = [PERSON_NAME] # 731 4 x 3m - she…" at bounding box center [498, 226] width 537 height 256
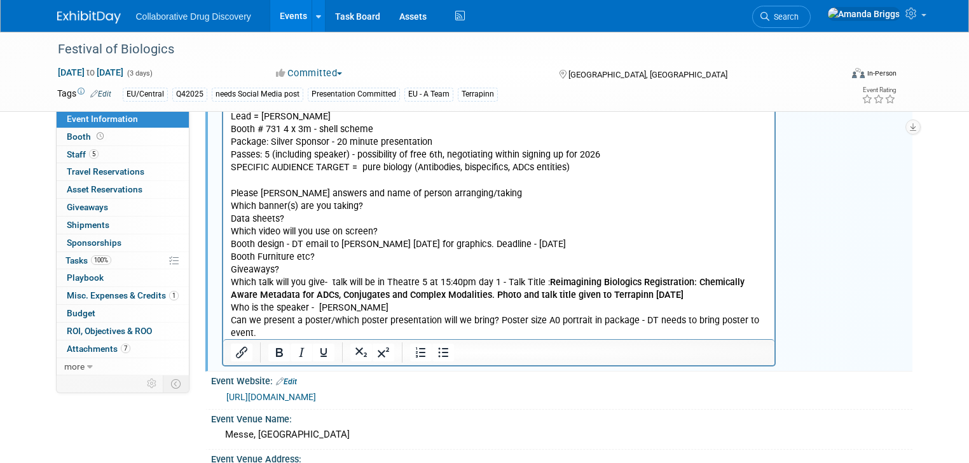
click at [446, 336] on p "Conference items to be planned by lead: Lead = [PERSON_NAME] # 731 4 x 3m - she…" at bounding box center [498, 226] width 537 height 256
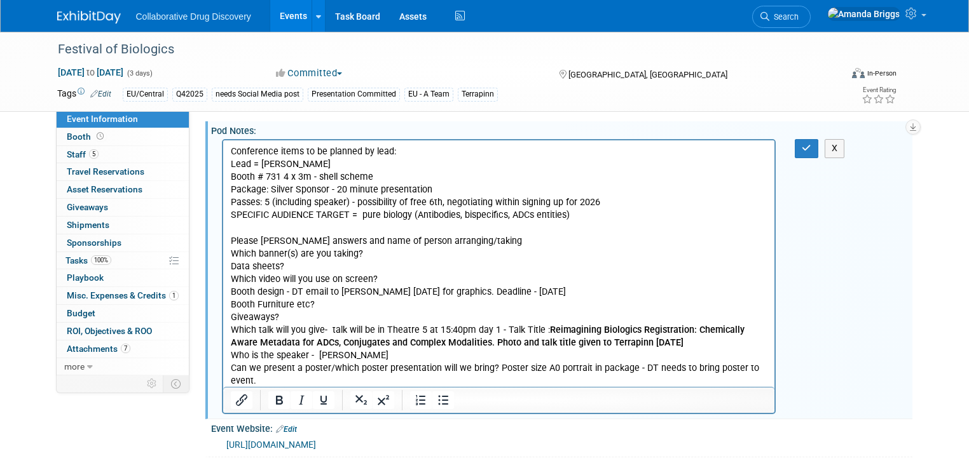
scroll to position [0, 0]
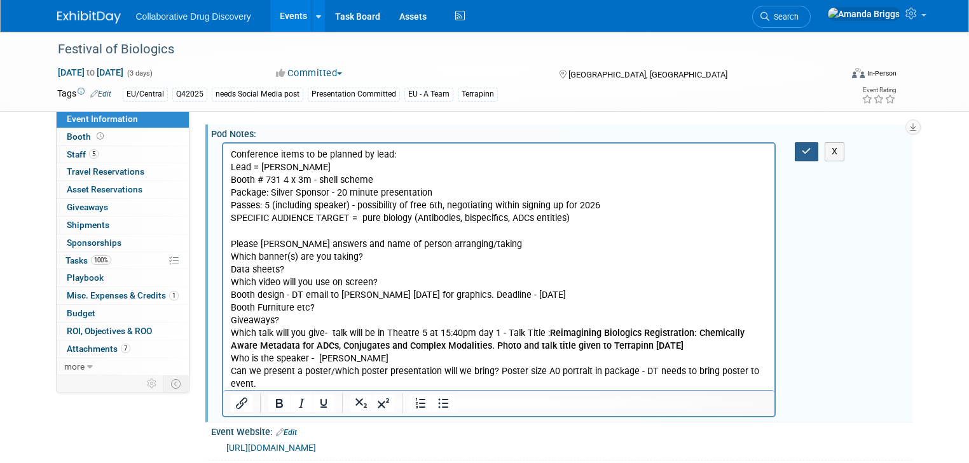
click at [818, 151] on button "button" at bounding box center [807, 151] width 24 height 18
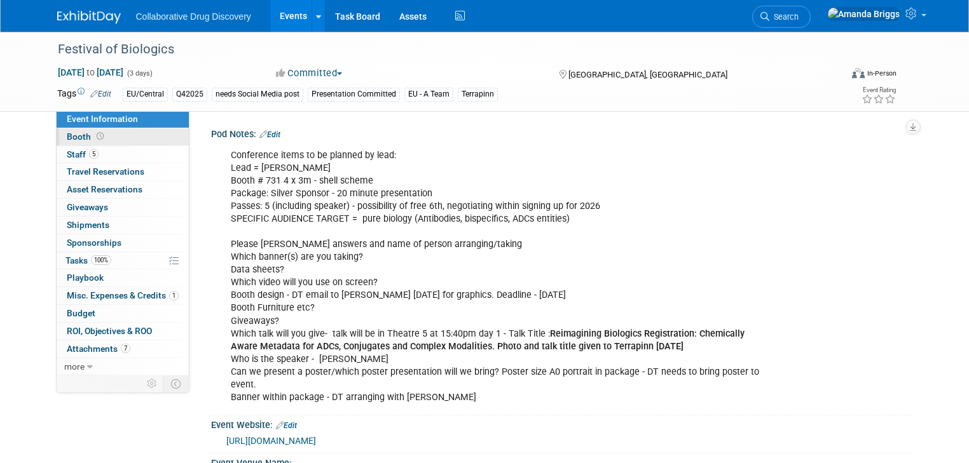
click at [68, 134] on span "Booth" at bounding box center [86, 137] width 39 height 10
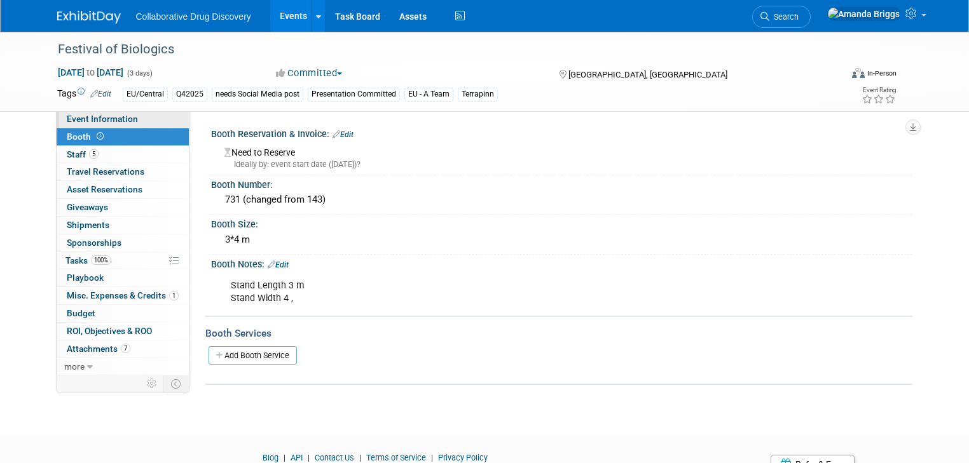
click at [75, 121] on span "Event Information" at bounding box center [102, 119] width 71 height 10
